Goal: Information Seeking & Learning: Learn about a topic

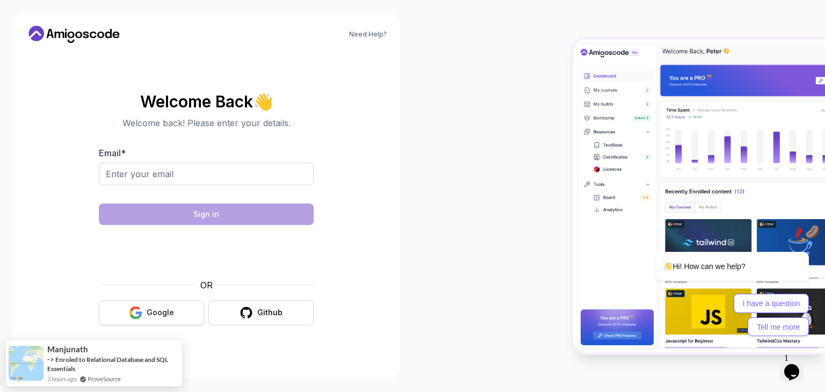
click at [159, 310] on div "Google" at bounding box center [160, 312] width 27 height 11
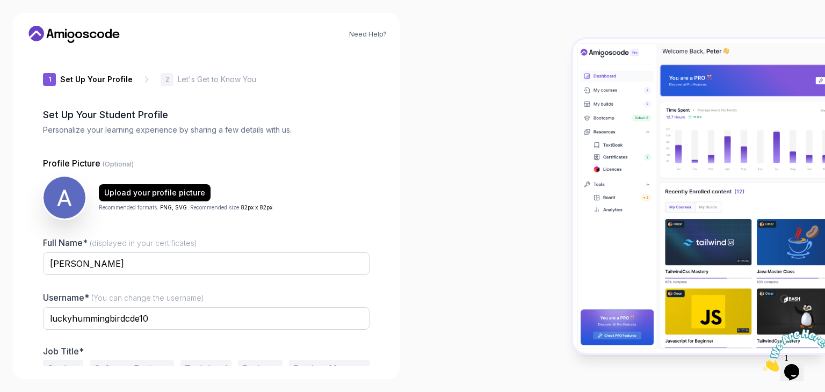
click at [376, 208] on div "1 Set Up Your Profile 1 Set Up Your Profile 2 Let's Get to Know You Set Up Your…" at bounding box center [206, 209] width 361 height 315
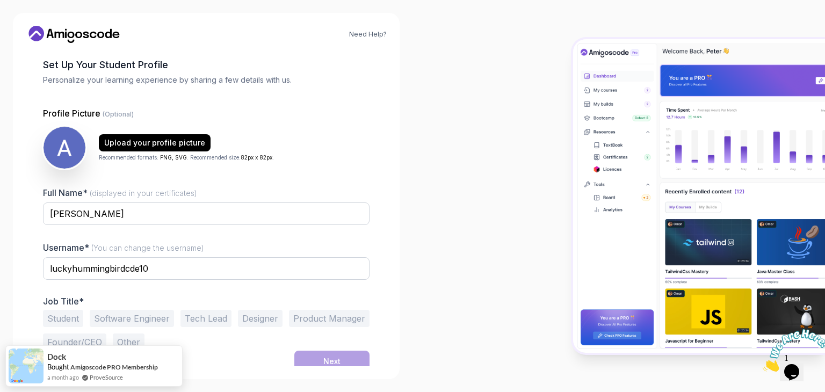
scroll to position [56, 0]
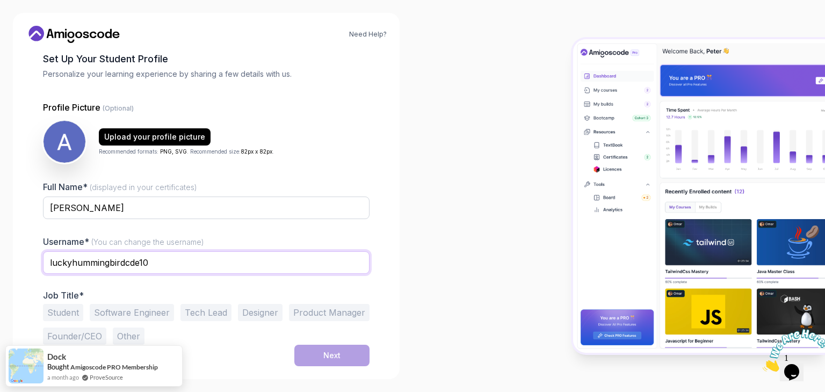
drag, startPoint x: 150, startPoint y: 265, endPoint x: 53, endPoint y: 286, distance: 99.0
click at [53, 286] on div "Full Name* (displayed in your certificates) Abongile Mazongolo Username* (You c…" at bounding box center [206, 262] width 326 height 164
type input "l"
click at [132, 264] on input "Abo" at bounding box center [206, 262] width 326 height 23
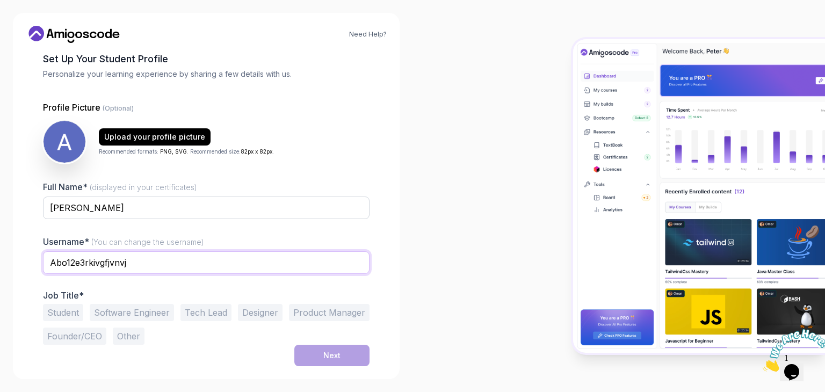
type input "Abo12e3rkivgfjvnvj"
click at [55, 313] on button "Student" at bounding box center [63, 312] width 40 height 17
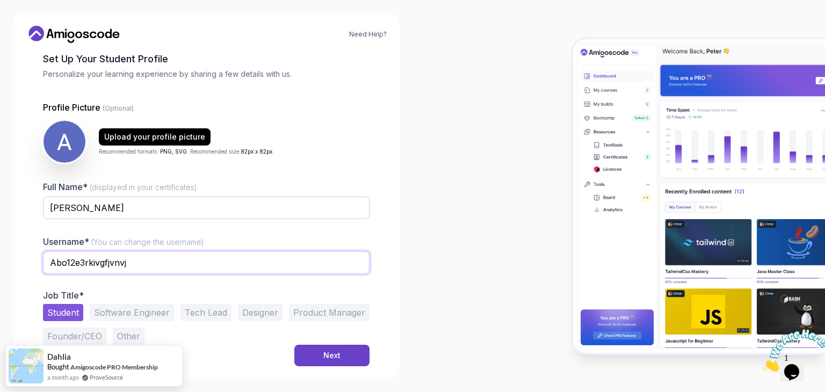
click at [137, 265] on input "Abo12e3rkivgfjvnvj" at bounding box center [206, 262] width 326 height 23
type input "Abongile"
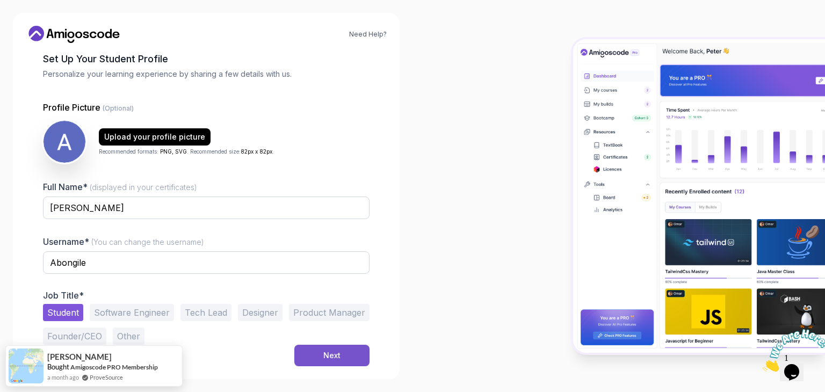
click at [312, 357] on button "Next" at bounding box center [331, 355] width 75 height 21
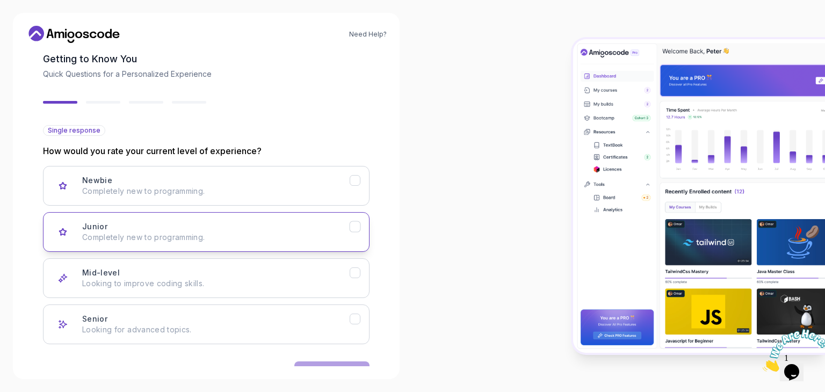
click at [334, 220] on button "Junior Completely new to programming." at bounding box center [206, 232] width 326 height 40
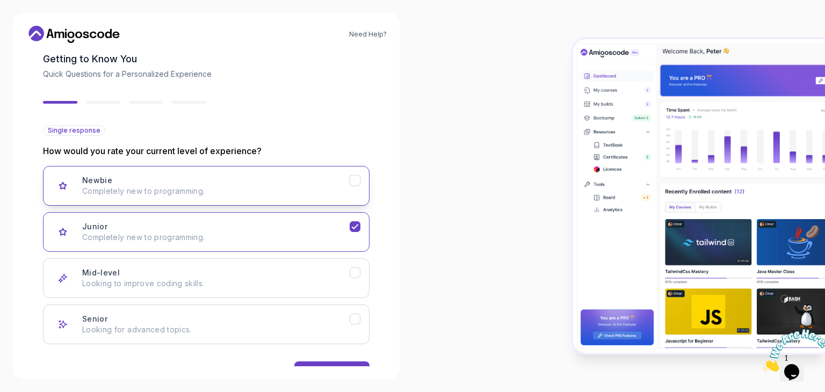
click at [338, 192] on p "Completely new to programming." at bounding box center [215, 191] width 267 height 11
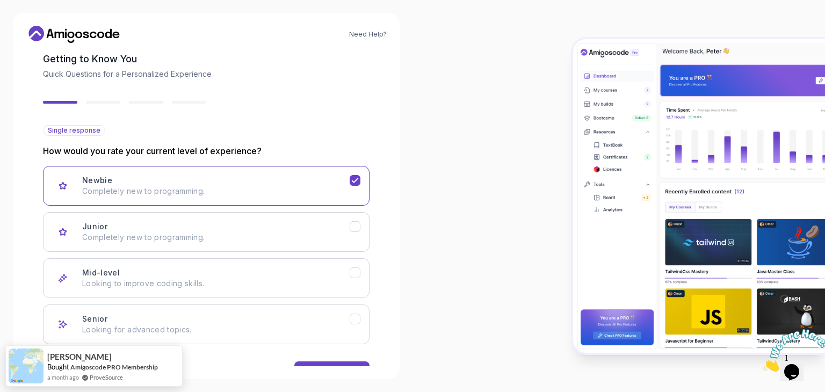
click at [426, 206] on div at bounding box center [618, 196] width 412 height 392
click at [318, 363] on button "Next" at bounding box center [331, 371] width 75 height 21
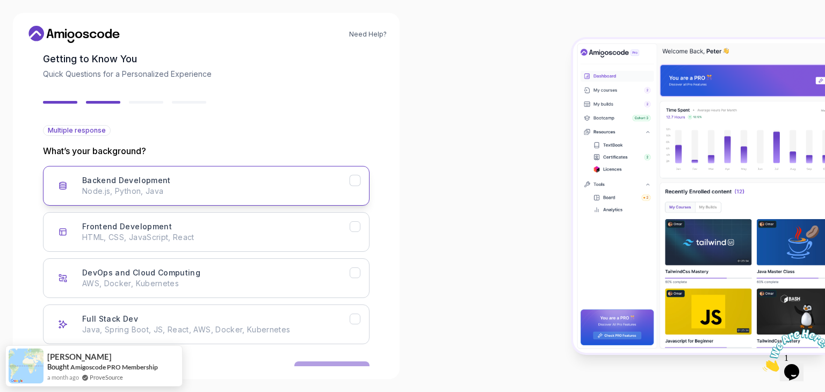
click at [329, 187] on p "Node.js, Python, Java" at bounding box center [215, 191] width 267 height 11
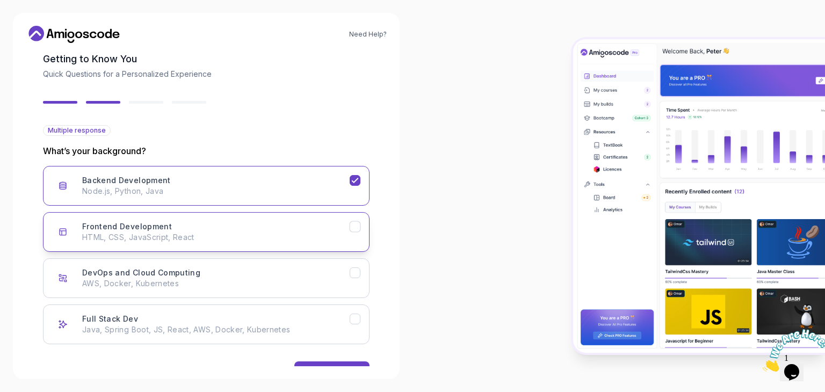
click at [354, 224] on icon "Frontend Development" at bounding box center [355, 227] width 10 height 10
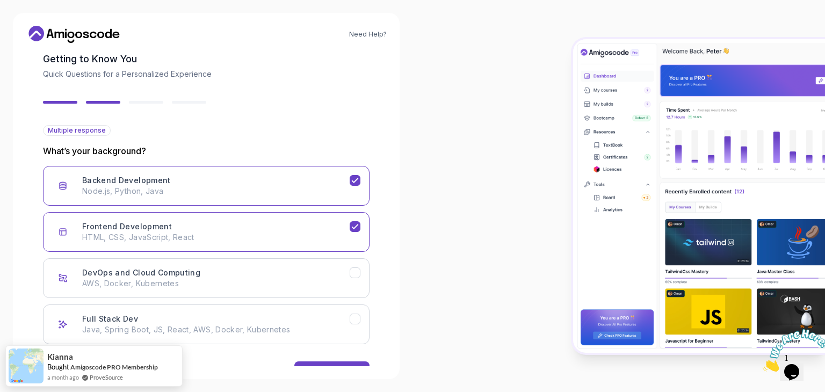
drag, startPoint x: 378, startPoint y: 241, endPoint x: 371, endPoint y: 231, distance: 12.7
click at [371, 231] on div "2 Let's Get to Know You 1 Set Up Your Profile 2 Let's Get to Know You Getting t…" at bounding box center [206, 153] width 361 height 315
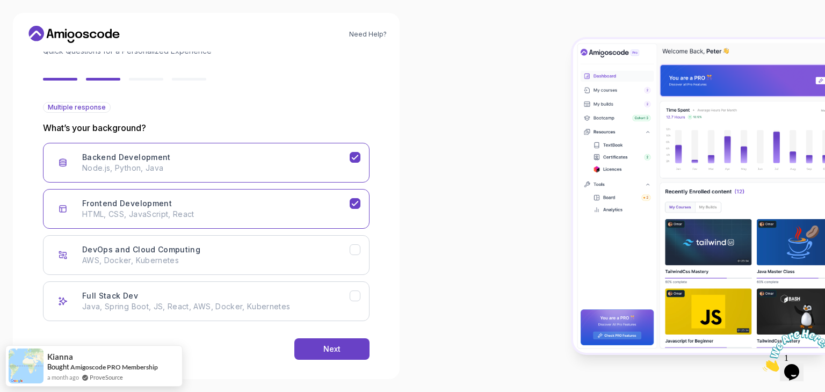
scroll to position [89, 0]
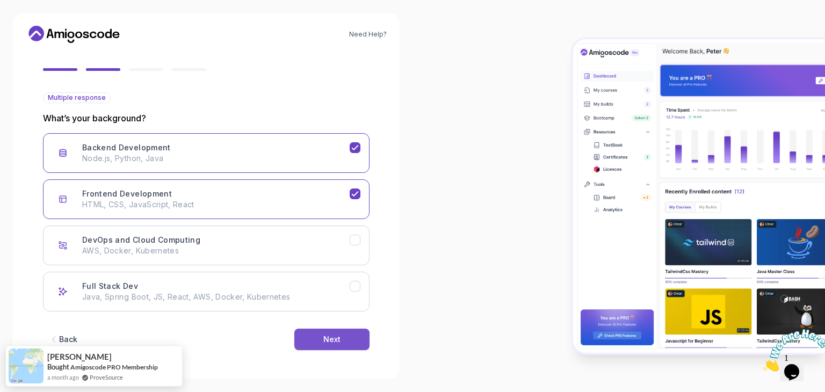
click at [325, 338] on div "Next" at bounding box center [331, 339] width 17 height 11
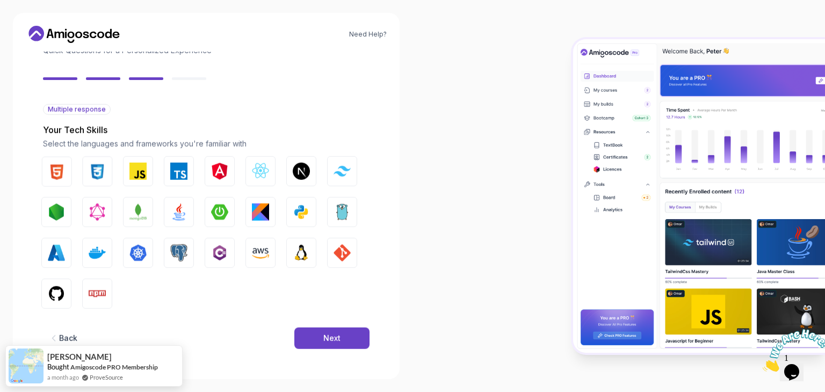
scroll to position [77, 0]
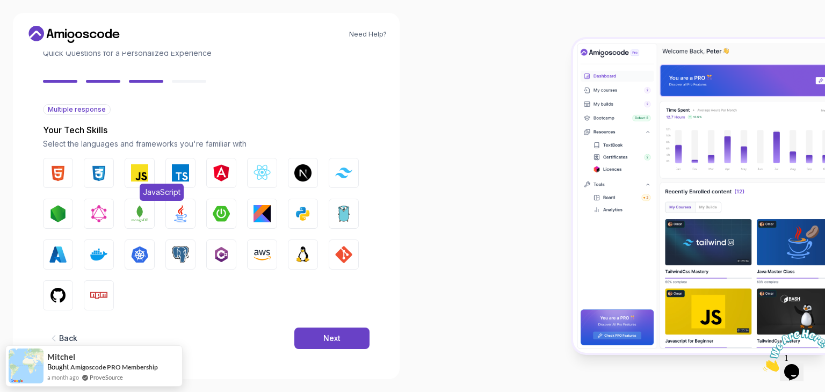
click at [137, 168] on img "button" at bounding box center [139, 172] width 17 height 17
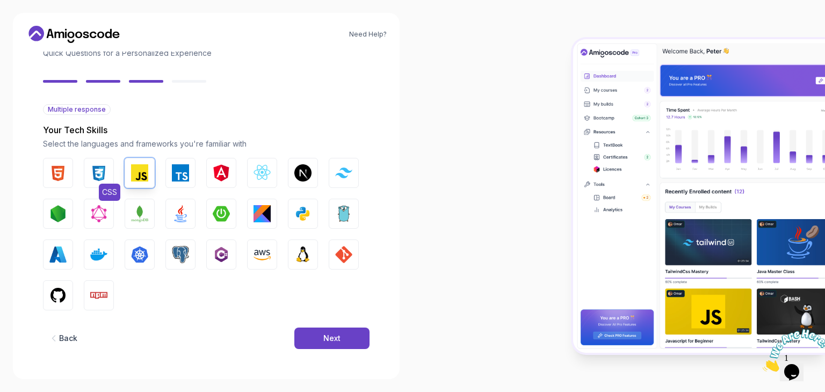
click at [107, 172] on button "CSS" at bounding box center [99, 173] width 30 height 30
click at [64, 166] on img "button" at bounding box center [57, 172] width 17 height 17
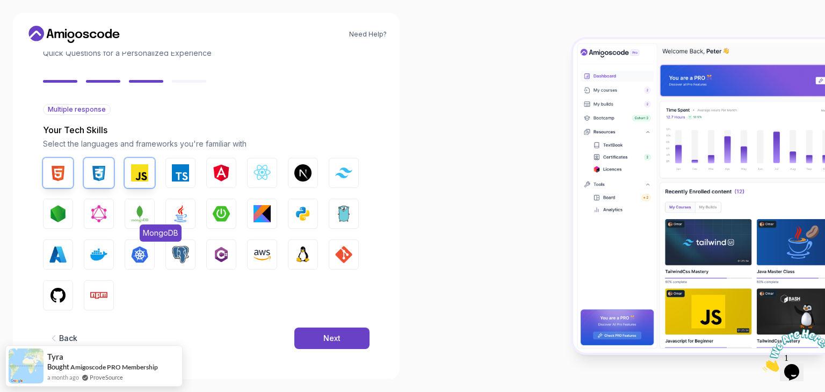
click at [138, 217] on img "button" at bounding box center [139, 213] width 17 height 17
click at [178, 215] on img "button" at bounding box center [180, 213] width 17 height 17
click at [265, 214] on img "button" at bounding box center [261, 213] width 17 height 17
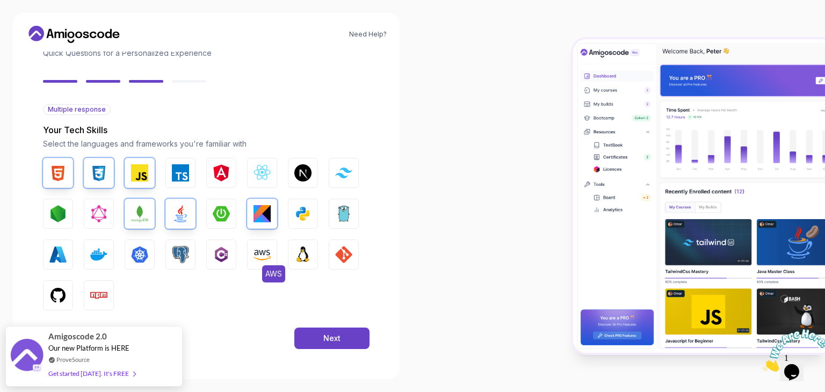
click at [266, 252] on img "button" at bounding box center [261, 254] width 17 height 17
click at [221, 256] on img "button" at bounding box center [221, 254] width 17 height 17
click at [56, 265] on button "Azure" at bounding box center [58, 254] width 30 height 30
click at [63, 297] on img "button" at bounding box center [57, 295] width 17 height 17
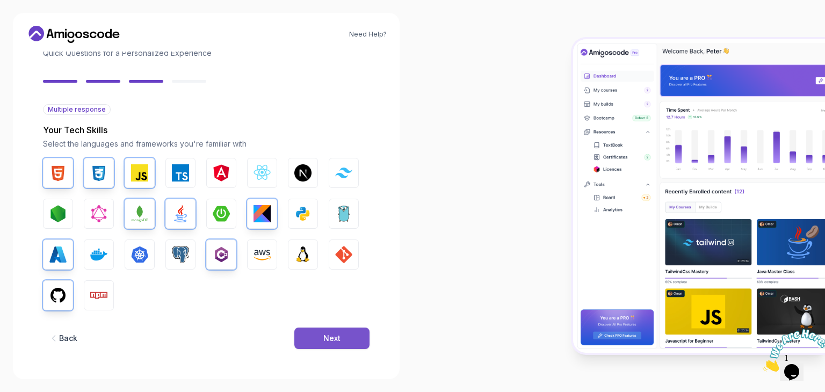
click at [322, 333] on button "Next" at bounding box center [331, 337] width 75 height 21
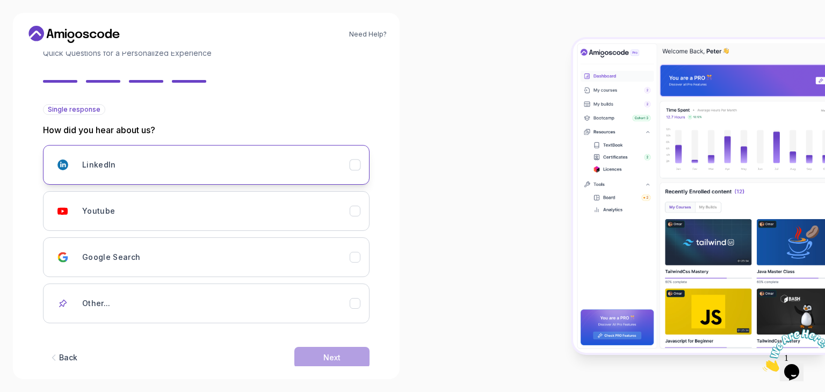
click at [307, 158] on div "LinkedIn" at bounding box center [215, 164] width 267 height 21
click at [313, 355] on button "Next" at bounding box center [331, 357] width 75 height 21
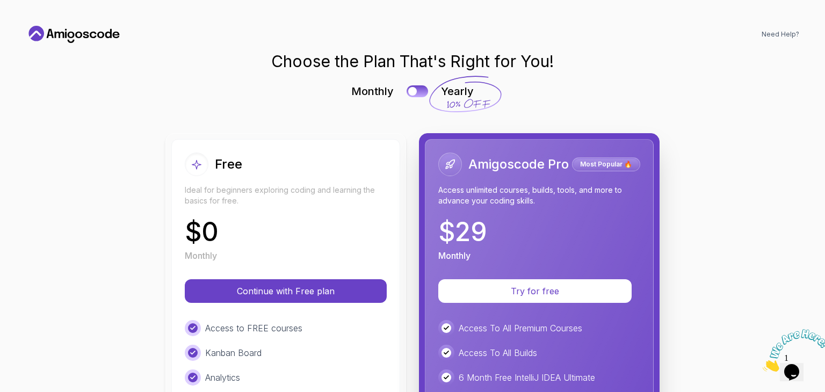
scroll to position [0, 0]
click at [351, 213] on div "Free Ideal for beginners exploring coding and learning the basics for free. $ 0…" at bounding box center [286, 207] width 202 height 110
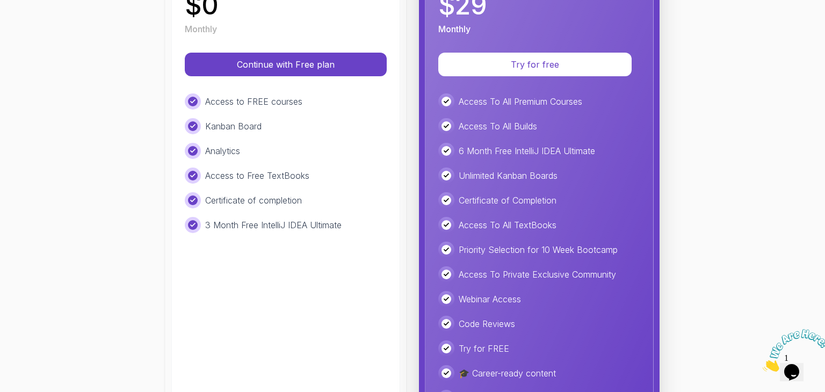
scroll to position [277, 0]
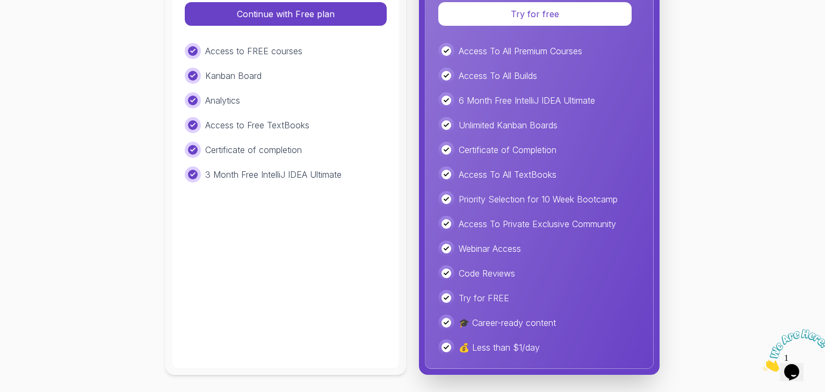
drag, startPoint x: 824, startPoint y: 130, endPoint x: 55, endPoint y: 16, distance: 777.1
click at [286, 319] on div "Free Ideal for beginners exploring coding and learning the basics for free. $ 0…" at bounding box center [285, 115] width 229 height 507
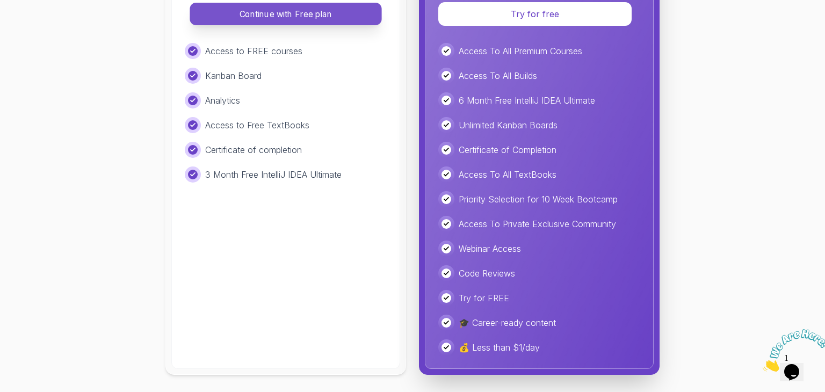
click at [316, 11] on p "Continue with Free plan" at bounding box center [285, 14] width 167 height 12
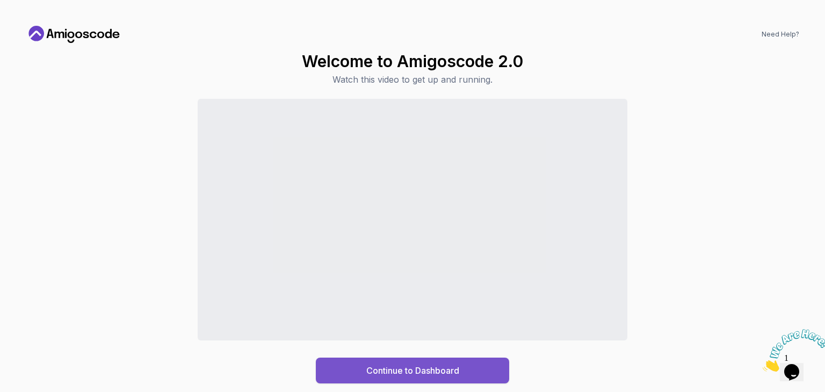
click at [434, 373] on div "Continue to Dashboard" at bounding box center [412, 370] width 93 height 13
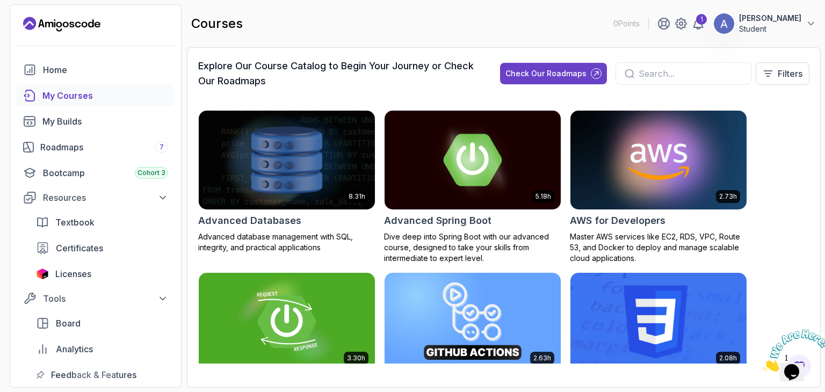
click at [524, 31] on div "courses 0 Points 1 Abongile Mazongolo Student" at bounding box center [503, 23] width 633 height 39
click at [766, 113] on div "8.31h Advanced Databases Advanced database management with SQL, integrity, and …" at bounding box center [503, 236] width 611 height 253
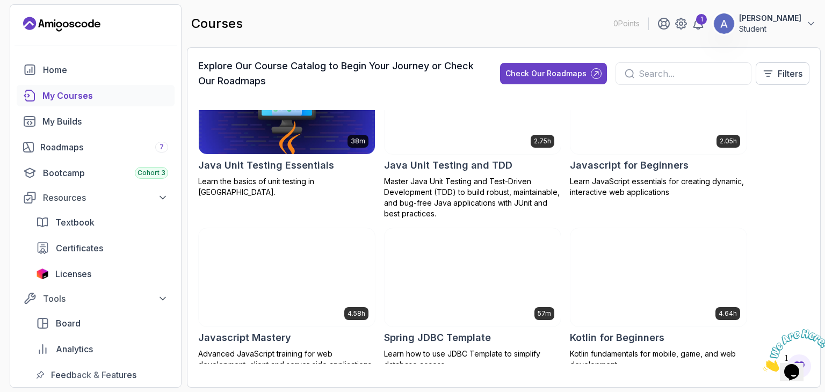
scroll to position [1361, 0]
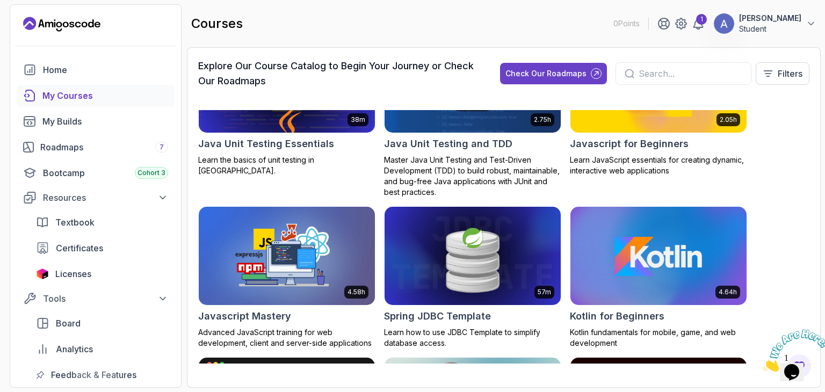
click at [635, 230] on img at bounding box center [658, 256] width 185 height 104
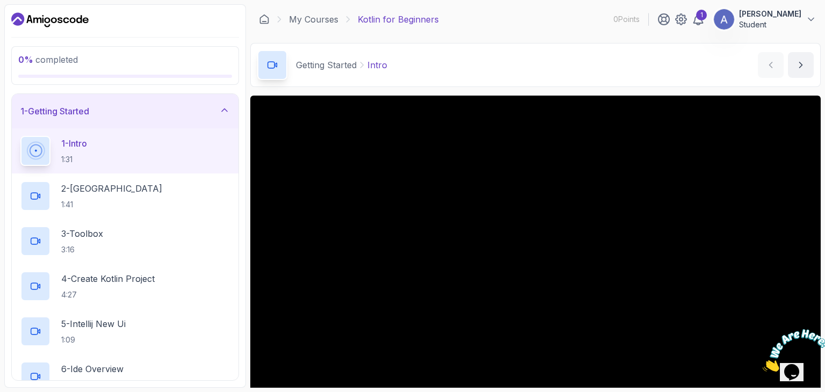
click at [592, 76] on div "Getting Started Intro Intro by nelson" at bounding box center [535, 65] width 570 height 44
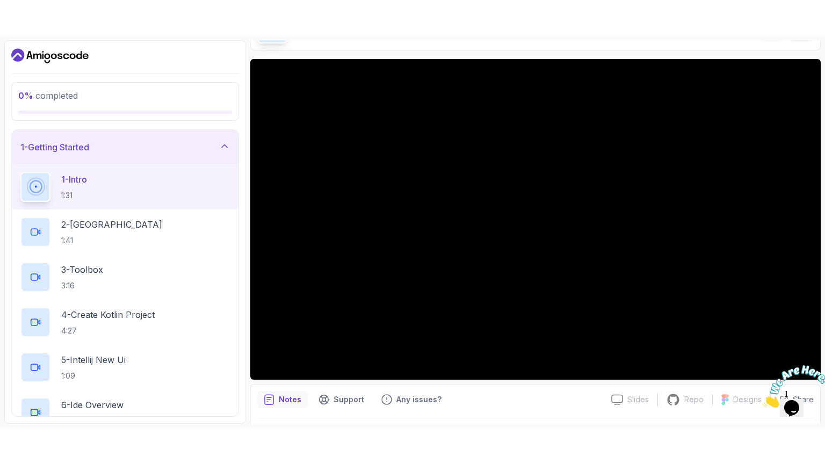
scroll to position [103, 0]
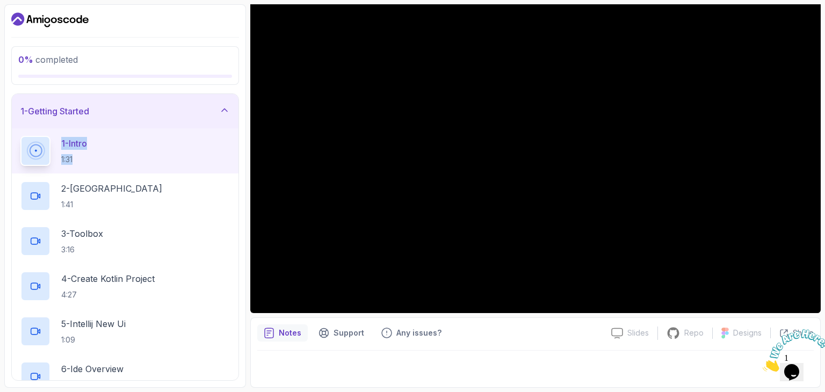
drag, startPoint x: 245, startPoint y: 114, endPoint x: 241, endPoint y: 159, distance: 44.7
click at [241, 159] on div "0 % completed 1 - Getting Started 1 - Intro 1:31 2 - Kotlin Playground 1:41 3 -…" at bounding box center [125, 195] width 242 height 383
click at [215, 19] on div at bounding box center [125, 19] width 228 height 17
click at [821, 48] on section "0 % completed 1 - Getting Started 1 - Intro 1:31 2 - Kotlin Playground 1:41 3 -…" at bounding box center [412, 196] width 825 height 392
click at [228, 16] on div at bounding box center [125, 19] width 228 height 17
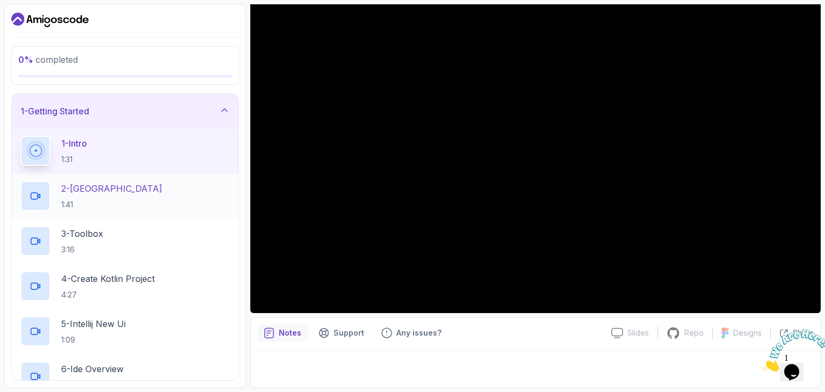
click at [211, 202] on div "2 - Kotlin Playground 1:41" at bounding box center [124, 196] width 209 height 30
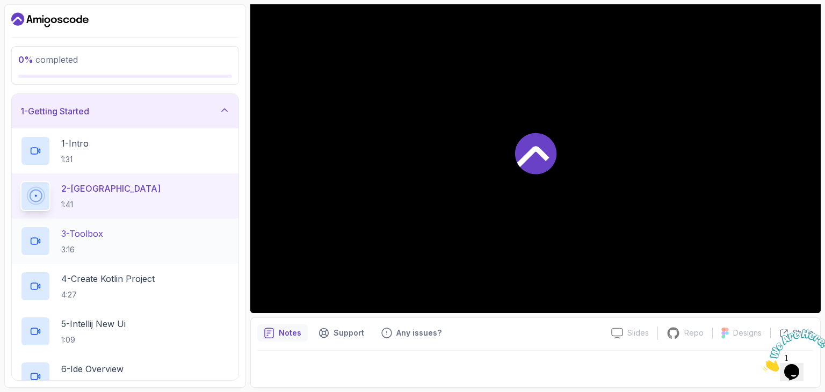
click at [204, 232] on div "3 - Toolbox 3:16" at bounding box center [124, 241] width 209 height 30
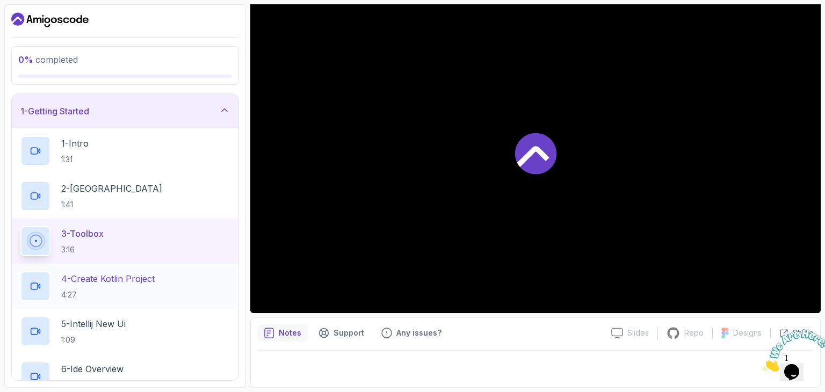
click at [191, 281] on div "4 - Create Kotlin Project 4:27" at bounding box center [124, 286] width 209 height 30
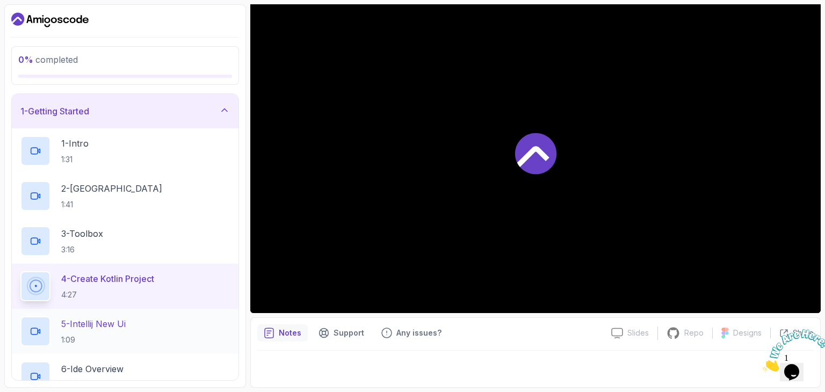
click at [183, 320] on div "5 - Intellij New Ui 1:09" at bounding box center [124, 331] width 209 height 30
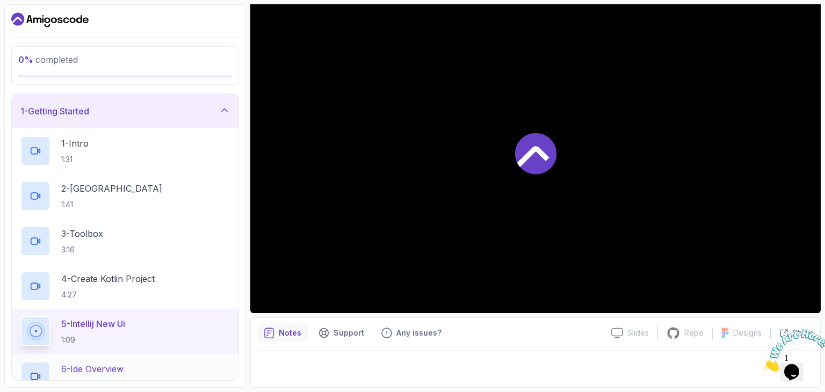
click at [174, 363] on div "6 - Ide Overview 4:53" at bounding box center [124, 376] width 209 height 30
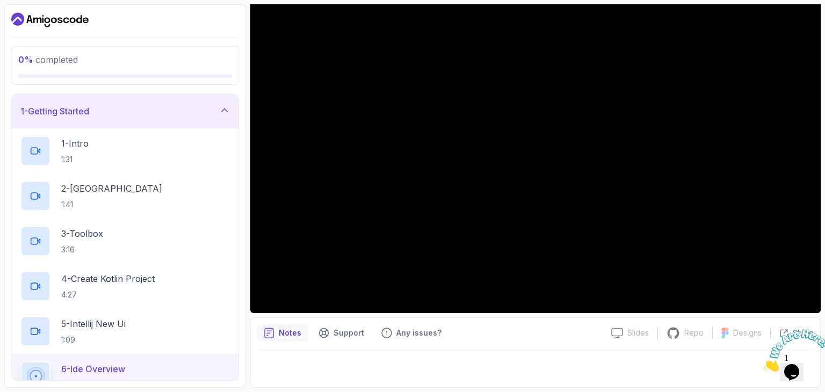
click at [179, 371] on div "6 - Ide Overview 4:53" at bounding box center [124, 376] width 209 height 30
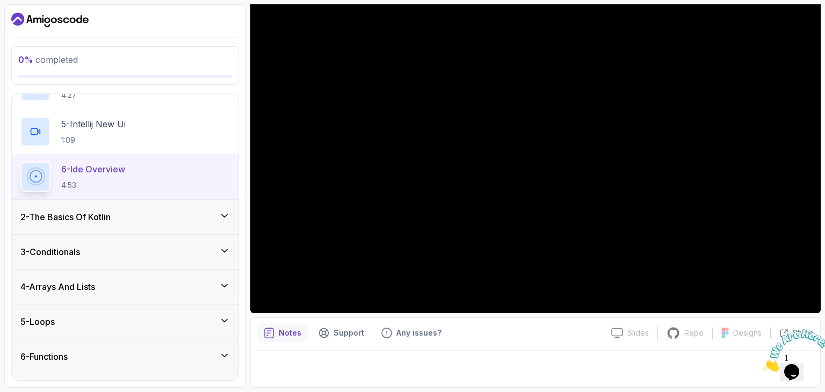
scroll to position [227, 0]
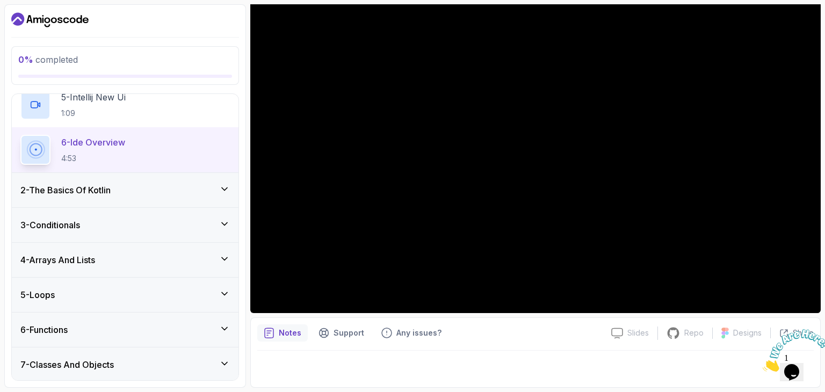
click at [82, 363] on h3 "7 - Classes And Objects" at bounding box center [66, 364] width 93 height 13
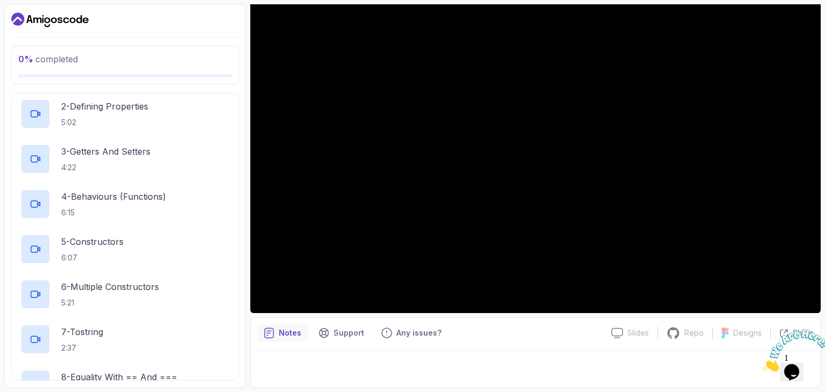
scroll to position [317, 0]
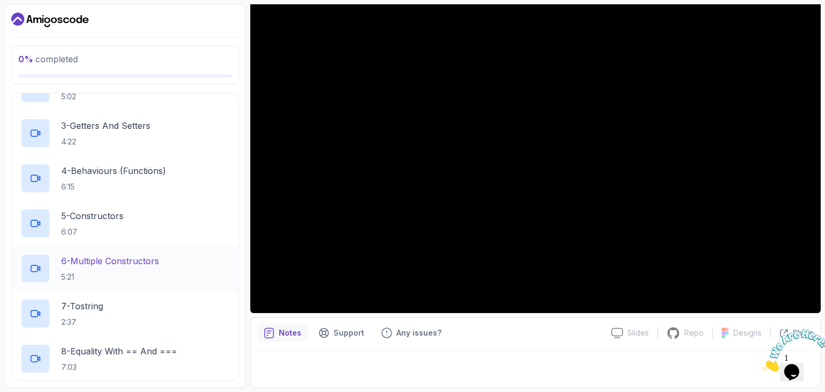
click at [122, 280] on p "5:21" at bounding box center [110, 277] width 98 height 11
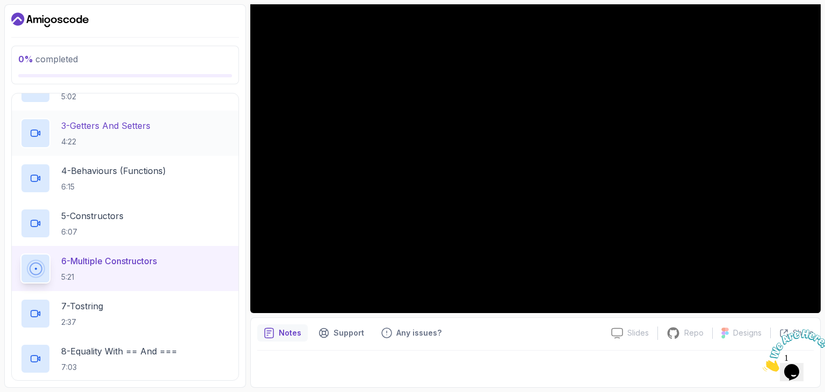
click at [206, 139] on div "3 - Getters And Setters 4:22" at bounding box center [124, 133] width 209 height 30
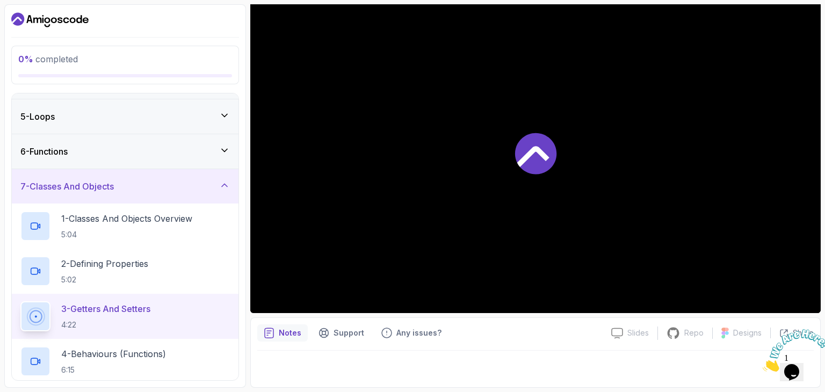
scroll to position [133, 0]
click at [178, 183] on div "7 - Classes And Objects" at bounding box center [124, 186] width 209 height 13
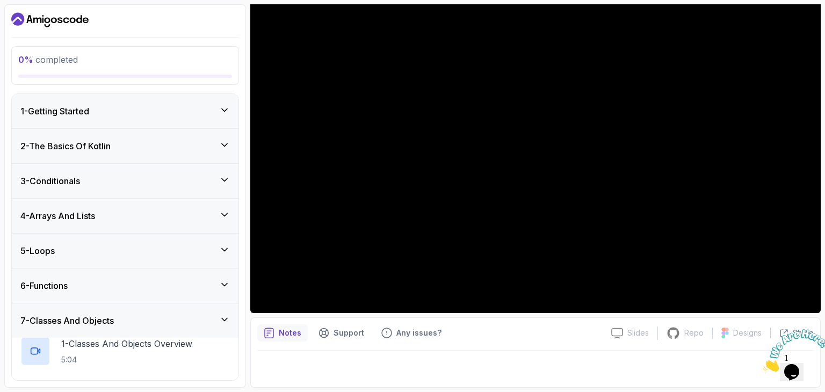
scroll to position [0, 0]
drag, startPoint x: 206, startPoint y: 135, endPoint x: 156, endPoint y: 179, distance: 65.8
click at [156, 179] on div "3 - Conditionals" at bounding box center [124, 180] width 209 height 13
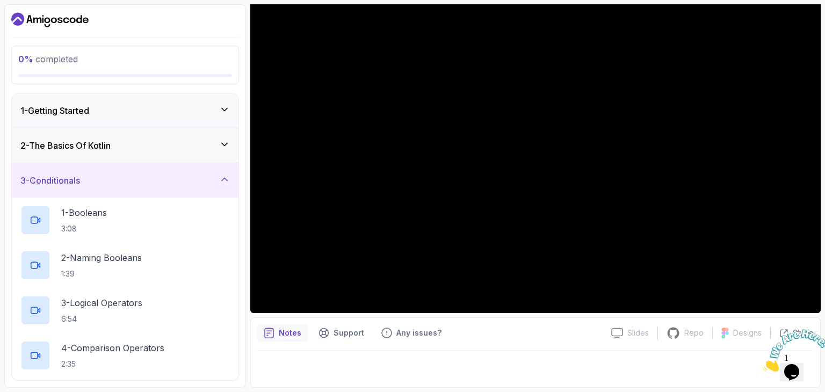
click at [140, 170] on div "3 - Conditionals" at bounding box center [125, 180] width 227 height 34
